Goal: Transaction & Acquisition: Purchase product/service

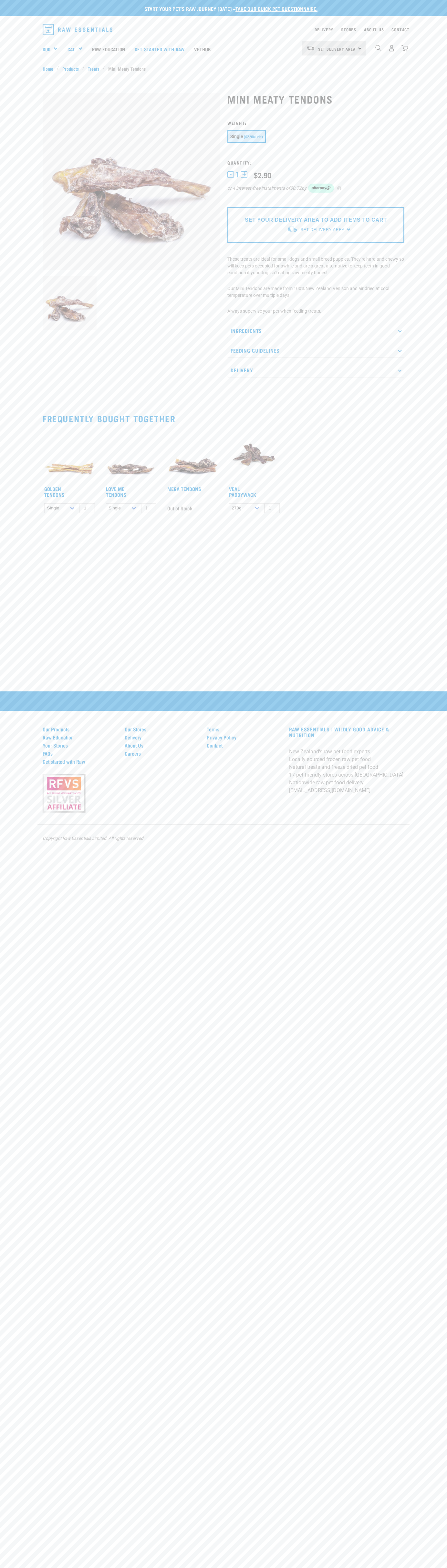
click at [388, 19] on div "Delivery Stores About Us Contact" at bounding box center [224, 29] width 447 height 18
click at [425, 412] on div "Start your pet’s raw journey today – take our quick pet questionnaire. Delivery…" at bounding box center [224, 258] width 447 height 517
click at [254, 1568] on html "Start your pet’s raw journey today – take our quick pet questionnaire. Delivery…" at bounding box center [224, 784] width 447 height 1568
click at [19, 1353] on div "Start your pet’s raw journey today – take our quick pet questionnaire. Delivery…" at bounding box center [224, 784] width 447 height 1568
click at [315, 123] on h3 "Weight:" at bounding box center [315, 123] width 177 height 5
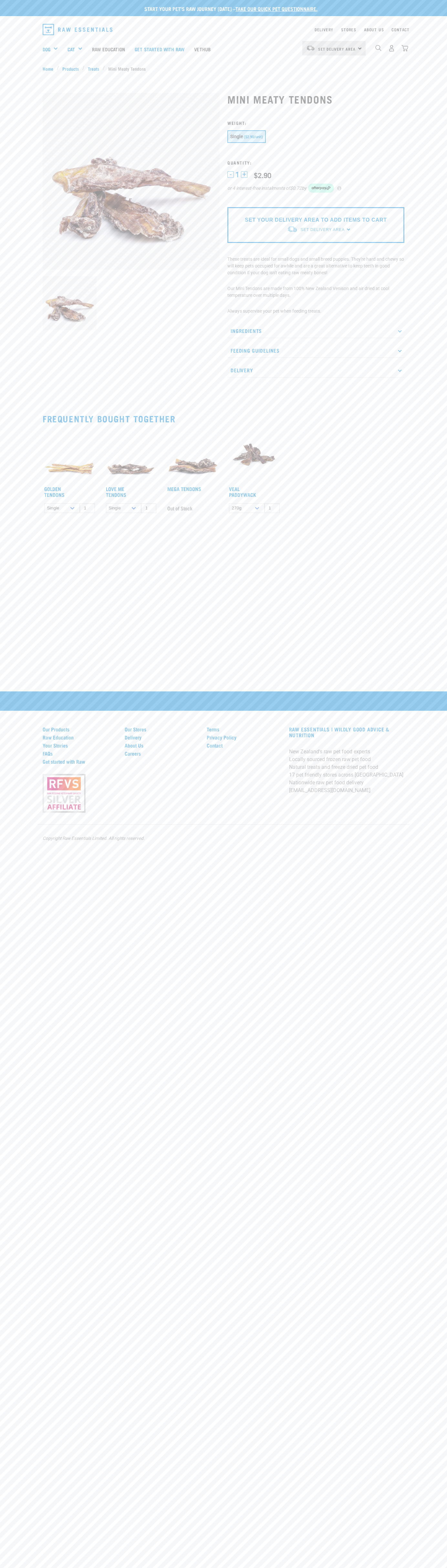
click at [238, 175] on span "1" at bounding box center [237, 174] width 4 height 7
click at [315, 331] on p "Ingredients" at bounding box center [315, 331] width 177 height 15
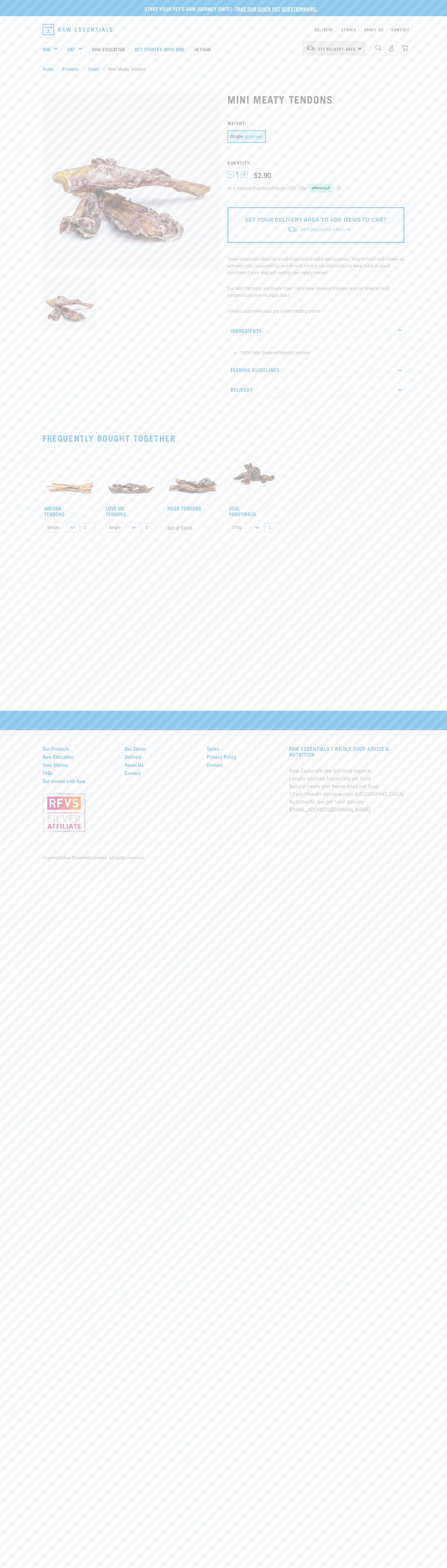
click at [320, 353] on li "100% New Zealand Venison tendon" at bounding box center [320, 352] width 161 height 7
click at [315, 341] on div "100% New Zealand Venison tendon" at bounding box center [315, 350] width 177 height 18
click at [315, 369] on p "Feeding Guidelines" at bounding box center [315, 370] width 177 height 15
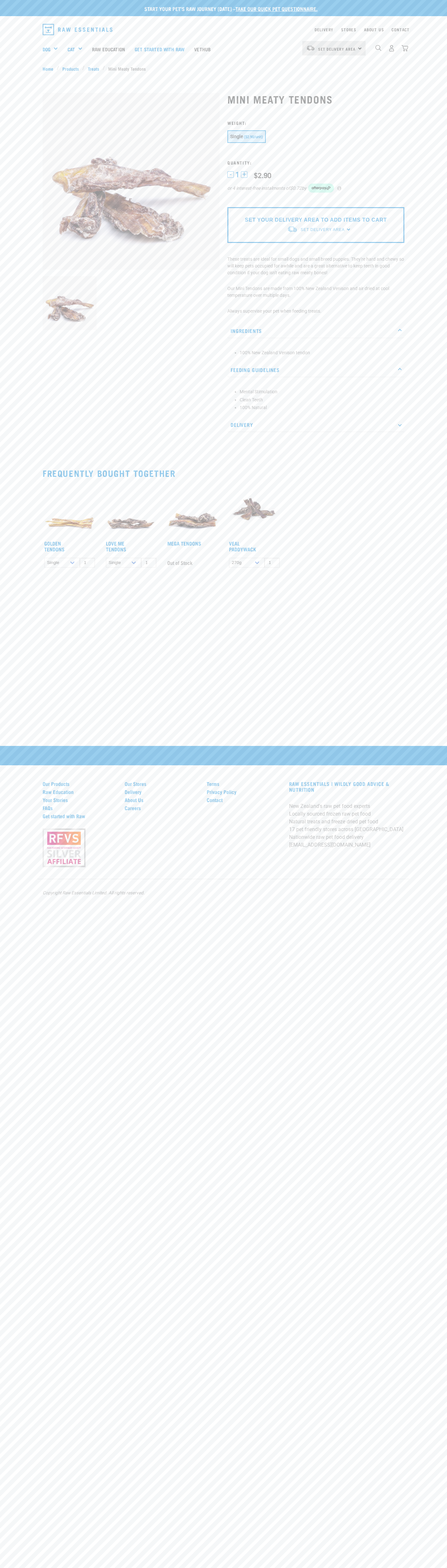
click at [320, 400] on li "Clean Teeth" at bounding box center [320, 399] width 161 height 7
click at [248, 10] on link "take our quick pet questionnaire." at bounding box center [276, 9] width 82 height 3
click at [446, 1411] on div "Start your pet’s raw journey today – take our quick pet questionnaire. Delivery…" at bounding box center [224, 784] width 447 height 1568
click at [401, 1568] on html "Start your pet’s raw journey today – take our quick pet questionnaire. Delivery…" at bounding box center [224, 784] width 447 height 1568
click at [30, 1206] on div "Start your pet’s raw journey today – take our quick pet questionnaire. Delivery…" at bounding box center [224, 784] width 447 height 1568
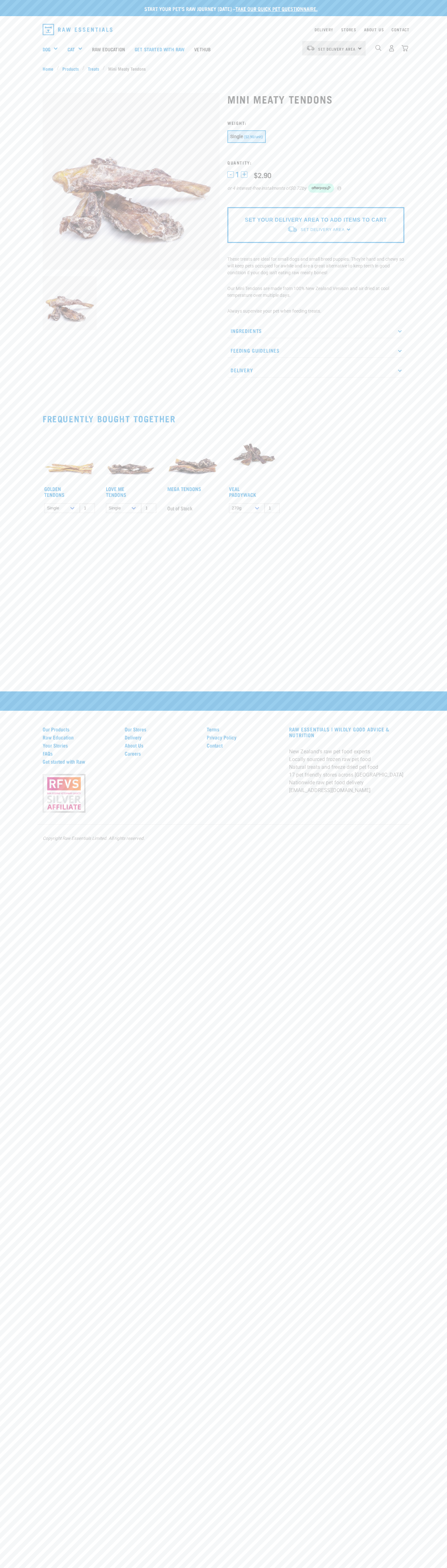
click at [315, 138] on div "Single ($2.90/unit)" at bounding box center [315, 137] width 177 height 14
click at [238, 175] on span "1" at bounding box center [237, 174] width 4 height 7
click at [315, 331] on p "Ingredients" at bounding box center [315, 331] width 177 height 15
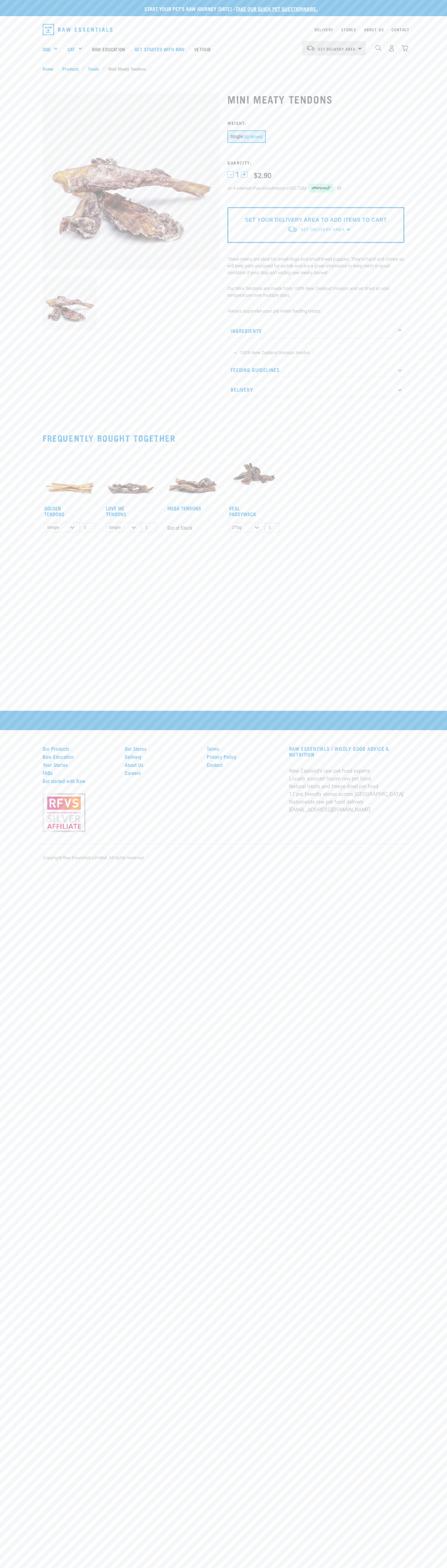
click at [320, 353] on li "100% New Zealand Venison tendon" at bounding box center [320, 352] width 161 height 7
click at [315, 370] on p "Feeding Guidelines" at bounding box center [315, 370] width 177 height 15
